Goal: Navigation & Orientation: Understand site structure

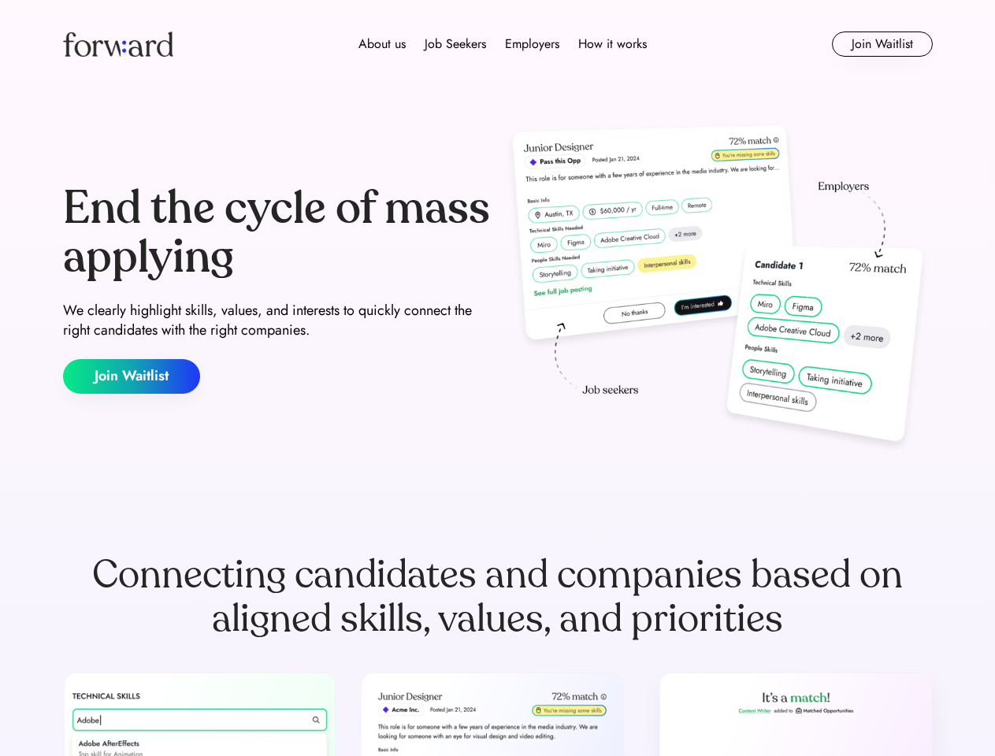
click at [497, 378] on div "End the cycle of mass applying We clearly highlight skills, values, and interes…" at bounding box center [497, 289] width 869 height 339
click at [498, 44] on div "About us Job Seekers Employers How it works" at bounding box center [502, 44] width 621 height 19
click at [118, 44] on img at bounding box center [118, 44] width 110 height 25
click at [502, 44] on div "About us Job Seekers Employers How it works" at bounding box center [502, 44] width 621 height 19
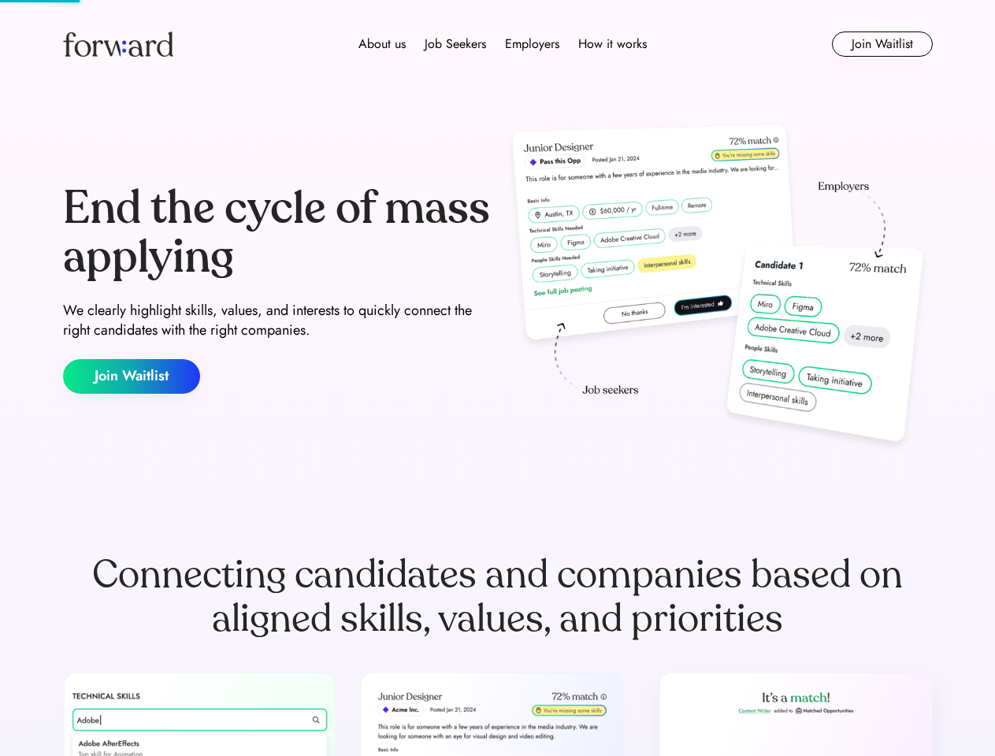
click at [382, 44] on div "About us" at bounding box center [381, 44] width 47 height 19
click at [455, 44] on div "Job Seekers" at bounding box center [454, 44] width 61 height 19
click at [532, 44] on div "Employers" at bounding box center [532, 44] width 54 height 19
click at [611, 44] on div "How it works" at bounding box center [612, 44] width 69 height 19
click at [881, 44] on button "Join Waitlist" at bounding box center [882, 44] width 101 height 25
